Goal: Obtain resource: Obtain resource

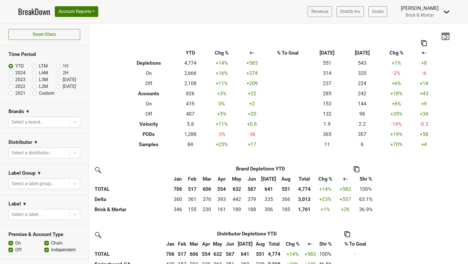
click at [384, 13] on div "Revenue Distrib Inv Goals Anne Cameron Brick & Mortar Control Center Open Leadr…" at bounding box center [376, 12] width 147 height 14
click at [384, 12] on img at bounding box center [446, 11] width 7 height 7
click at [384, 41] on link "Logout" at bounding box center [427, 40] width 45 height 9
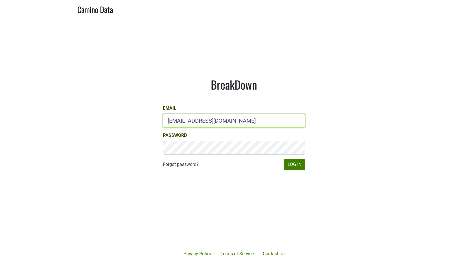
click at [213, 123] on input "sales@brickandmortarwines.com" at bounding box center [234, 121] width 142 height 14
type input "anne@mommenpop.com"
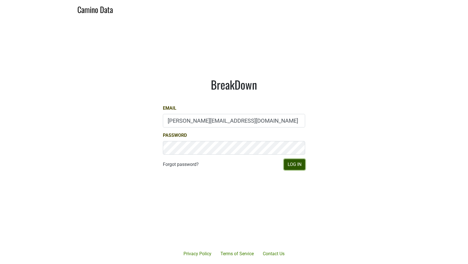
click at [294, 167] on button "Log In" at bounding box center [294, 164] width 21 height 11
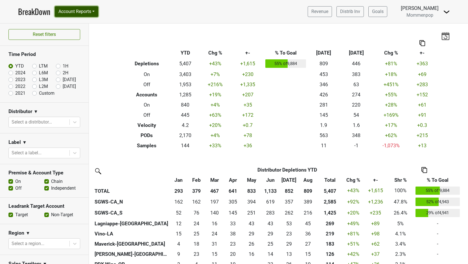
click at [79, 11] on button "Account Reports" at bounding box center [76, 11] width 43 height 11
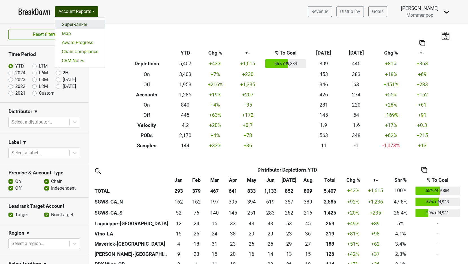
click at [80, 26] on link "SuperRanker" at bounding box center [80, 24] width 50 height 9
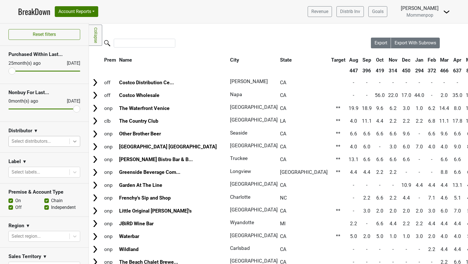
click at [72, 138] on icon at bounding box center [75, 141] width 6 height 6
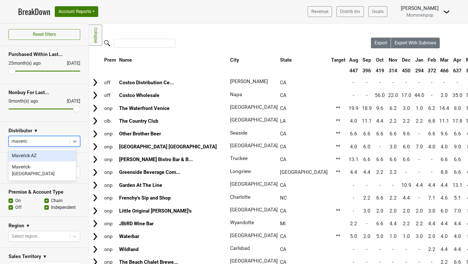
type input "maverick"
click at [37, 153] on div "Maverick-AZ" at bounding box center [41, 155] width 67 height 11
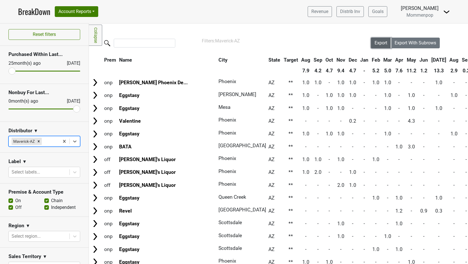
click at [376, 45] on span "Export" at bounding box center [381, 42] width 13 height 5
click at [401, 5] on div "Revenue Distrib Inv Goals Anne Cameron Mommenpop Control Center Open Leadrank L…" at bounding box center [376, 12] width 147 height 14
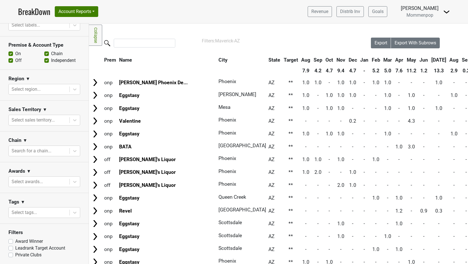
click at [139, 22] on nav "BreakDown Account Reports SuperRanker Map Award Progress Chain Compliance CRM N…" at bounding box center [234, 11] width 441 height 23
click at [90, 16] on button "Account Reports" at bounding box center [76, 11] width 43 height 11
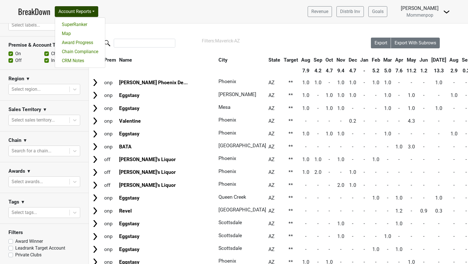
click at [36, 11] on link "BreakDown" at bounding box center [34, 12] width 32 height 12
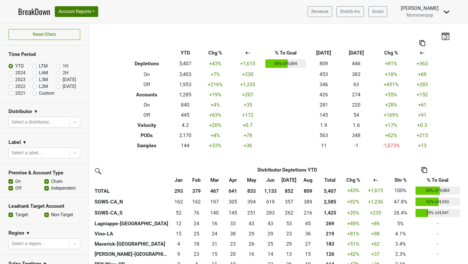
click at [15, 73] on label "2024" at bounding box center [20, 72] width 10 height 7
click at [11, 73] on input "2024" at bounding box center [19, 72] width 23 height 6
radio input "true"
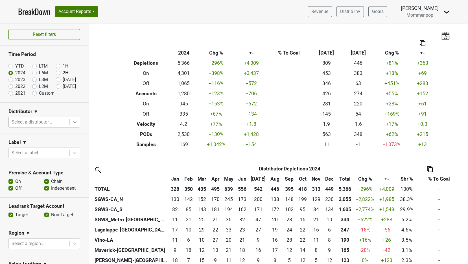
click at [72, 120] on icon at bounding box center [75, 122] width 6 height 6
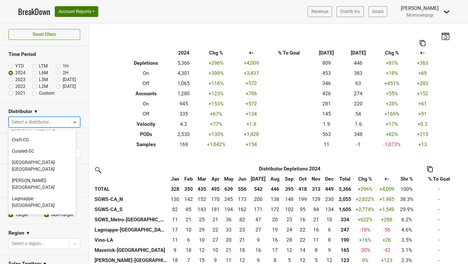
scroll to position [60, 0]
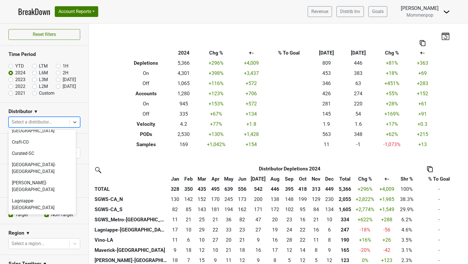
click at [48, 224] on div "Maverick-AZ" at bounding box center [41, 229] width 67 height 11
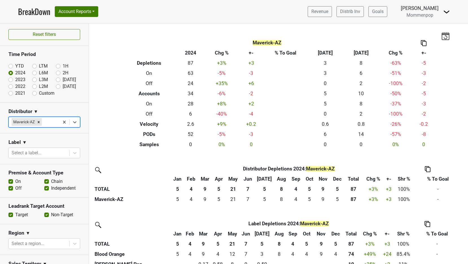
scroll to position [61, 0]
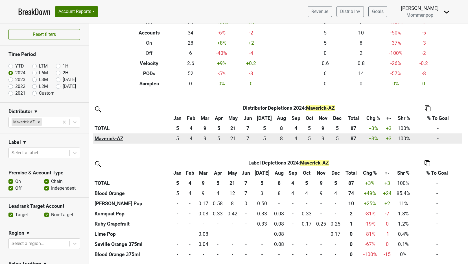
click at [102, 135] on th "Maverick-AZ" at bounding box center [132, 138] width 78 height 10
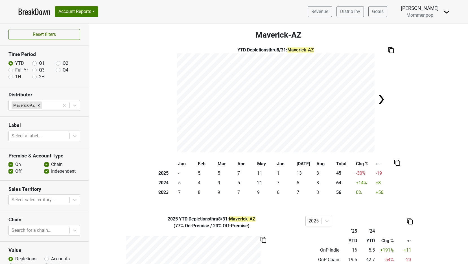
click at [15, 71] on label "Full Yr" at bounding box center [21, 70] width 13 height 7
click at [11, 71] on input "Full Yr" at bounding box center [10, 70] width 5 height 6
radio input "true"
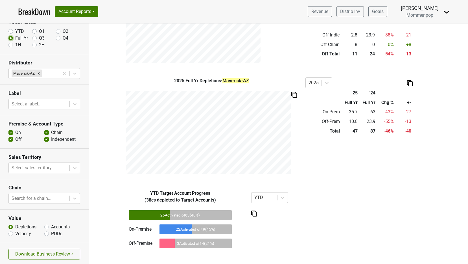
scroll to position [33, 0]
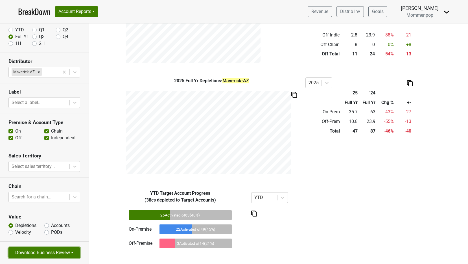
click at [53, 253] on button "Download Business Review" at bounding box center [44, 252] width 72 height 11
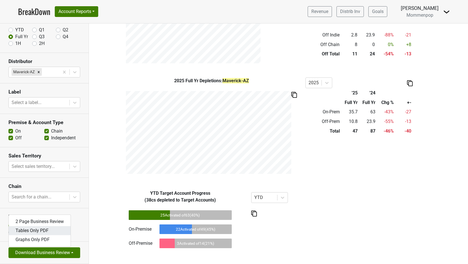
click at [51, 229] on link "Tables Only PDF" at bounding box center [40, 230] width 62 height 9
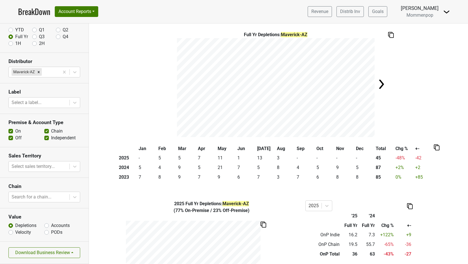
scroll to position [0, 0]
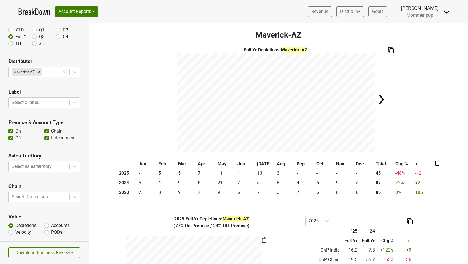
click at [133, 117] on div "Full Yr Depletions : Maverick-AZ" at bounding box center [278, 100] width 379 height 106
click at [72, 102] on icon at bounding box center [75, 103] width 6 height 6
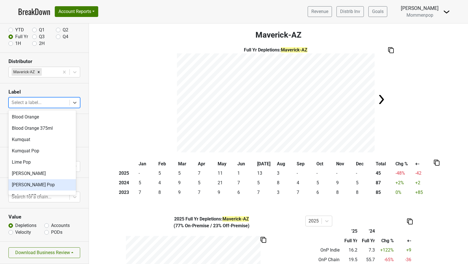
scroll to position [76, 0]
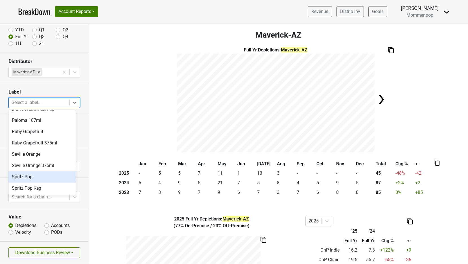
click at [47, 174] on div "Spritz Pop" at bounding box center [41, 176] width 67 height 11
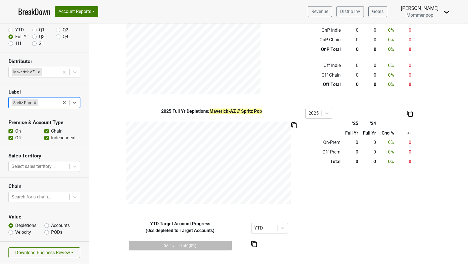
scroll to position [0, 0]
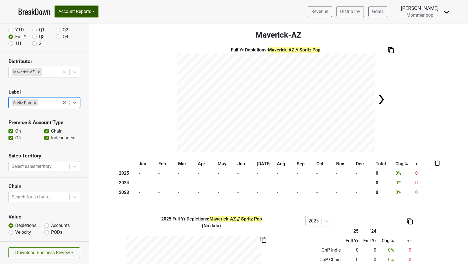
click at [80, 14] on button "Account Reports" at bounding box center [76, 11] width 43 height 11
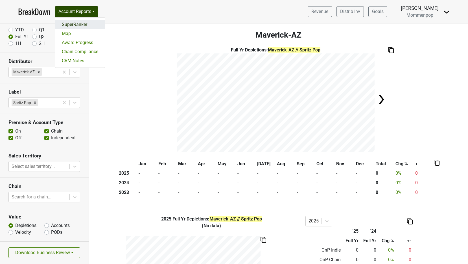
click at [83, 27] on link "SuperRanker" at bounding box center [80, 24] width 50 height 9
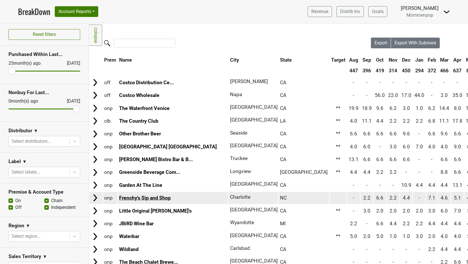
scroll to position [228, 0]
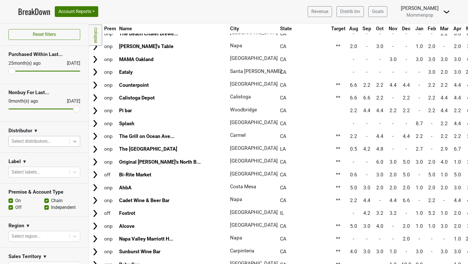
click at [73, 139] on div at bounding box center [75, 141] width 10 height 10
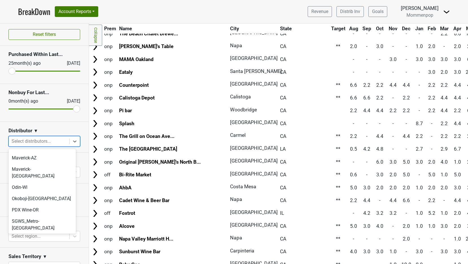
scroll to position [95, 0]
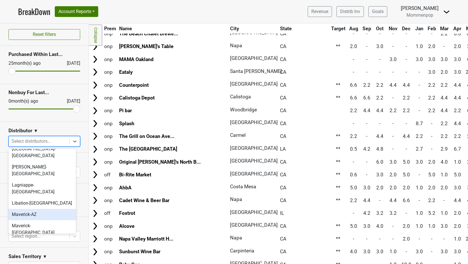
click at [50, 209] on div "Maverick-AZ" at bounding box center [41, 214] width 67 height 11
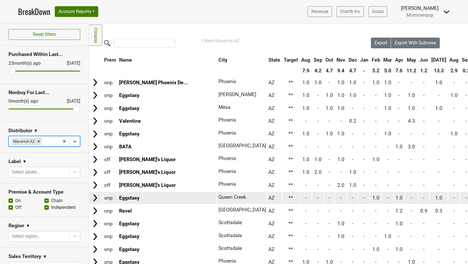
scroll to position [230, 0]
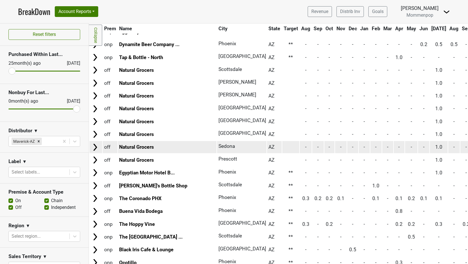
click at [100, 147] on td at bounding box center [95, 147] width 13 height 12
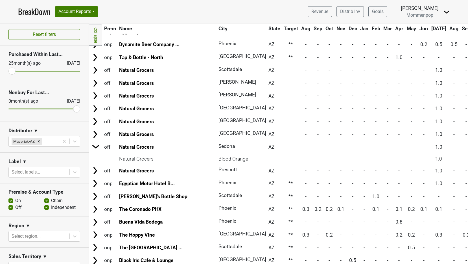
click at [439, 17] on div "Revenue Distrib Inv Goals [PERSON_NAME] Mommenpop [GEOGRAPHIC_DATA] Open Leadra…" at bounding box center [376, 12] width 147 height 14
click at [35, 10] on link "BreakDown" at bounding box center [34, 12] width 32 height 12
